Goal: Check status: Check status

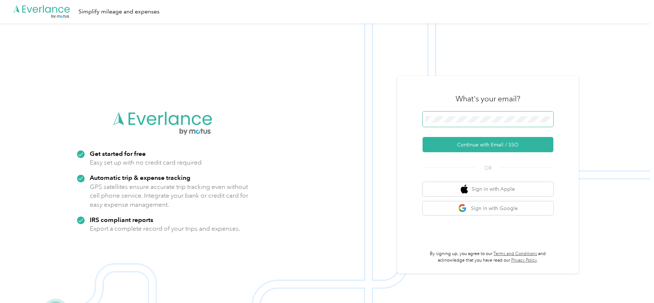
click at [477, 113] on span at bounding box center [487, 119] width 131 height 15
click at [437, 156] on div "What's your email? Continue with Email / SSO OR Sign in with Apple Sign in with…" at bounding box center [487, 174] width 131 height 177
click at [440, 146] on button "Continue with Email / SSO" at bounding box center [487, 144] width 131 height 15
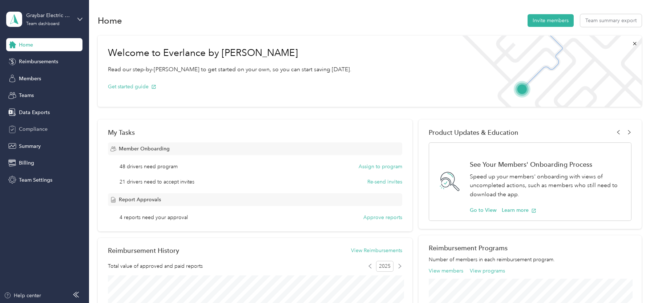
click at [49, 125] on div "Compliance" at bounding box center [44, 129] width 76 height 13
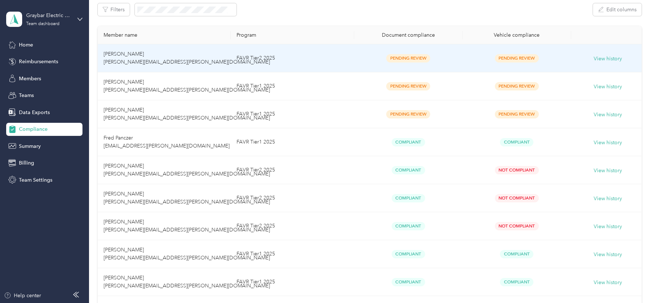
scroll to position [119, 0]
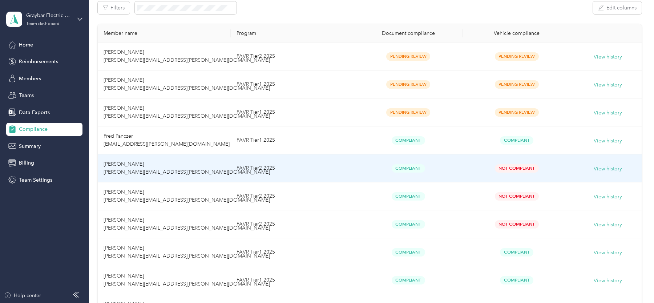
click at [338, 169] on td "FAVR Tier2 2025" at bounding box center [292, 168] width 123 height 28
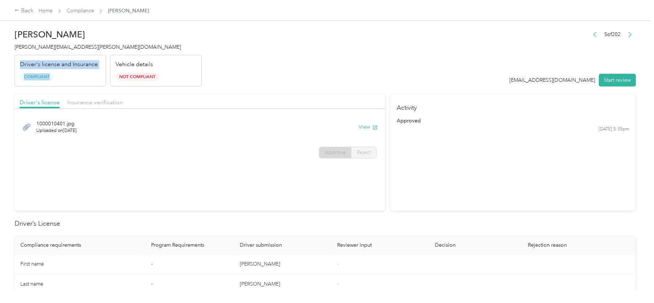
drag, startPoint x: 55, startPoint y: 76, endPoint x: 20, endPoint y: 64, distance: 37.3
click at [20, 64] on div "Driver's license and Insurance Compliant" at bounding box center [61, 71] width 92 height 32
click at [42, 67] on p "Driver's license and Insurance" at bounding box center [59, 64] width 78 height 9
drag, startPoint x: 166, startPoint y: 74, endPoint x: 113, endPoint y: 63, distance: 53.5
click at [113, 63] on div "Vehicle details Not Compliant" at bounding box center [156, 71] width 92 height 32
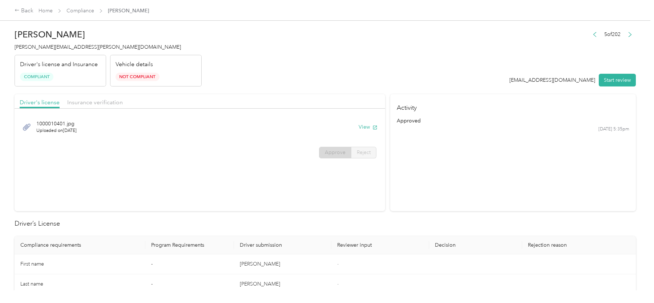
click at [257, 74] on header "[PERSON_NAME] [PERSON_NAME][EMAIL_ADDRESS][PERSON_NAME][DOMAIN_NAME] Driver's l…" at bounding box center [325, 55] width 621 height 61
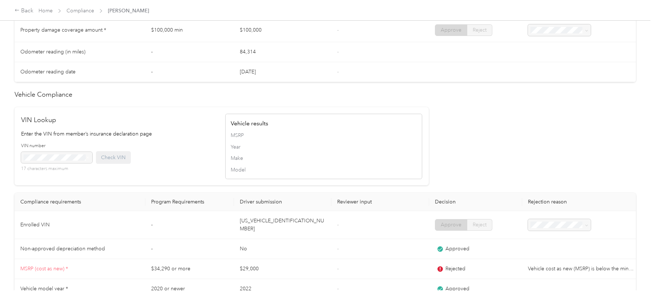
scroll to position [567, 0]
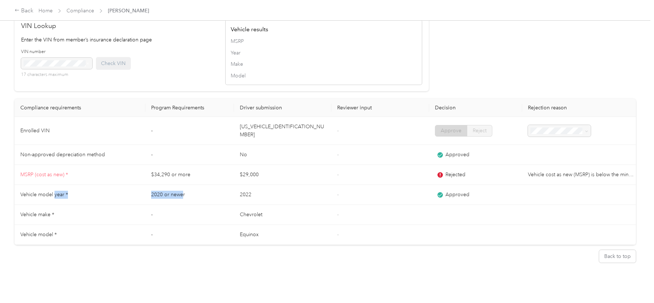
drag, startPoint x: 54, startPoint y: 186, endPoint x: 182, endPoint y: 185, distance: 127.5
click at [182, 185] on tr "Vehicle model year * 2020 or newer 2022 - Approved" at bounding box center [327, 195] width 625 height 20
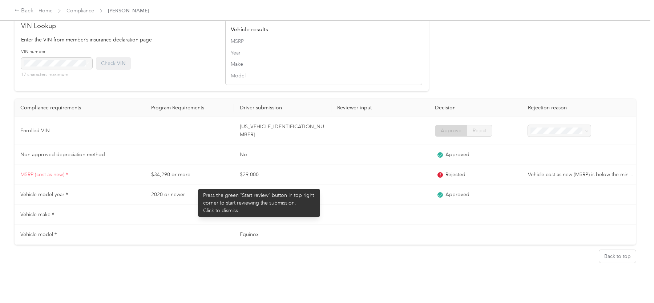
click at [194, 185] on td "2020 or newer" at bounding box center [189, 195] width 89 height 20
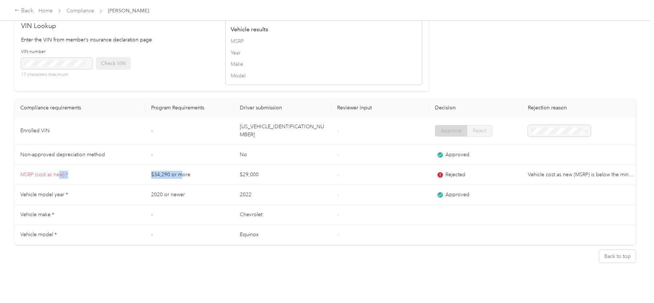
drag, startPoint x: 58, startPoint y: 165, endPoint x: 181, endPoint y: 167, distance: 122.8
click at [181, 167] on tr "MSRP (cost as new) * $34,290 or more $29,000 - Rejected Vehicle cost as new (MS…" at bounding box center [327, 175] width 625 height 20
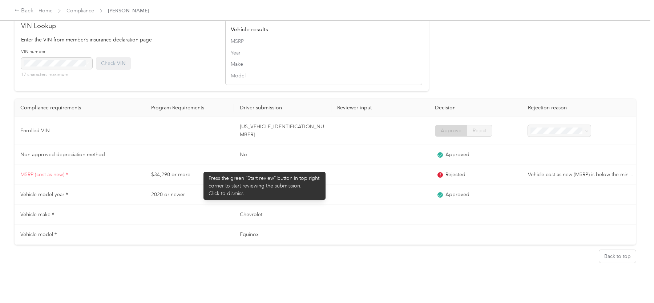
click at [200, 168] on td "$34,290 or more" at bounding box center [189, 175] width 89 height 20
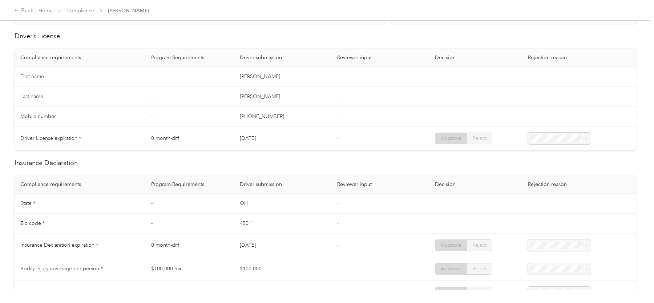
scroll to position [0, 0]
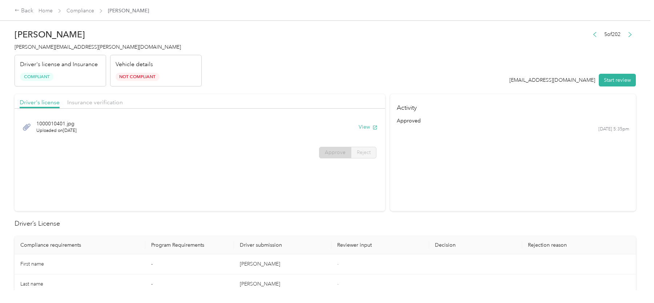
click at [228, 185] on section "Driver's license Insurance verification [DRIVERS_LICENSE_NUMBER].jpg Uploaded o…" at bounding box center [200, 152] width 371 height 117
click at [283, 51] on header "[PERSON_NAME] [PERSON_NAME][EMAIL_ADDRESS][PERSON_NAME][DOMAIN_NAME] Driver's l…" at bounding box center [325, 55] width 621 height 61
